Goal: Information Seeking & Learning: Stay updated

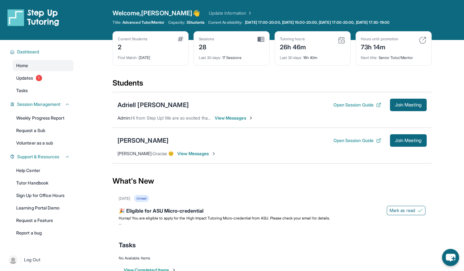
click at [194, 22] on span "3 Students" at bounding box center [195, 22] width 18 height 5
click at [209, 11] on link "Update Information" at bounding box center [231, 13] width 44 height 6
click at [27, 79] on span "Updates" at bounding box center [24, 78] width 17 height 6
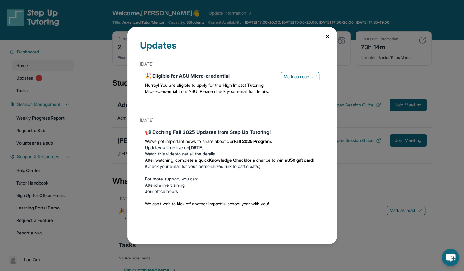
click at [323, 40] on div "Updates" at bounding box center [232, 49] width 185 height 19
click at [331, 42] on div "Updates September 15th 🎉 Eligible for ASU Micro-credential Hurray! You are elig…" at bounding box center [233, 135] width 210 height 216
click at [329, 39] on icon at bounding box center [328, 36] width 6 height 6
